Goal: Information Seeking & Learning: Learn about a topic

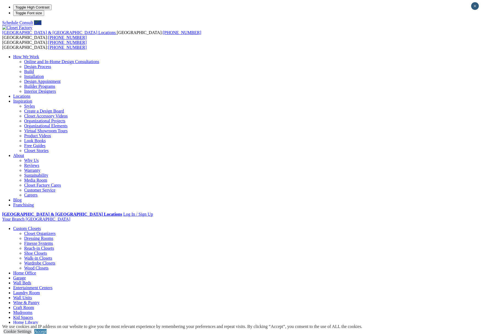
click at [40, 290] on link "Laundry Room" at bounding box center [26, 292] width 27 height 5
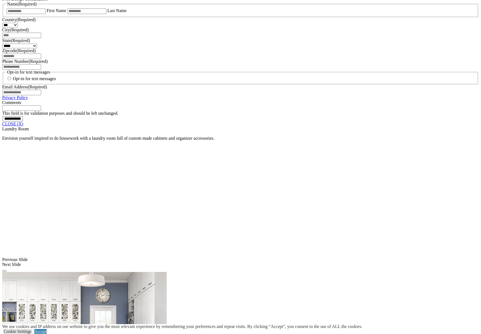
scroll to position [383, 0]
click at [23, 126] on link "CLOSE (X)" at bounding box center [12, 123] width 21 height 5
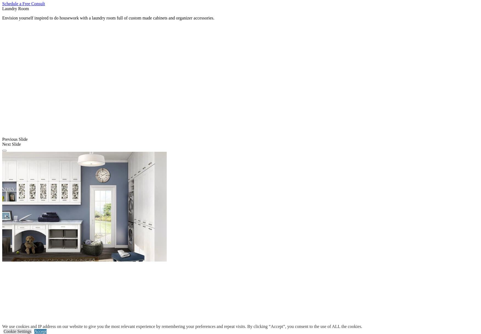
scroll to position [274, 0]
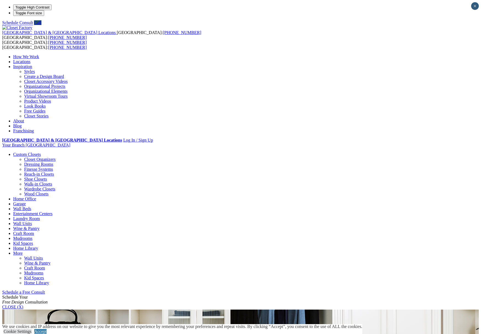
click at [46, 113] on link "Free Guides" at bounding box center [34, 111] width 21 height 5
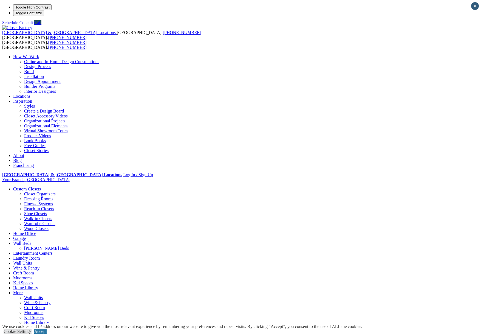
click at [30, 94] on link "Locations" at bounding box center [21, 96] width 17 height 5
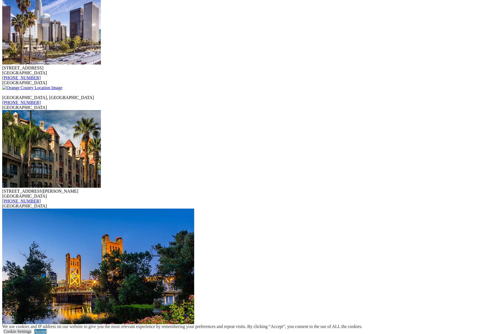
scroll to position [1440, 0]
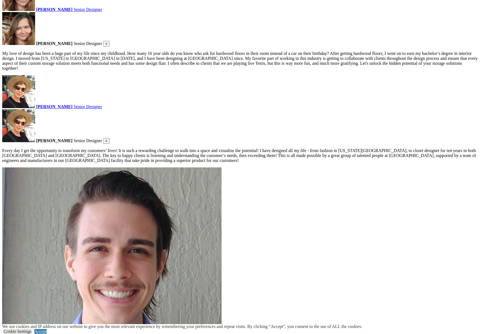
scroll to position [966, 0]
